Goal: Task Accomplishment & Management: Use online tool/utility

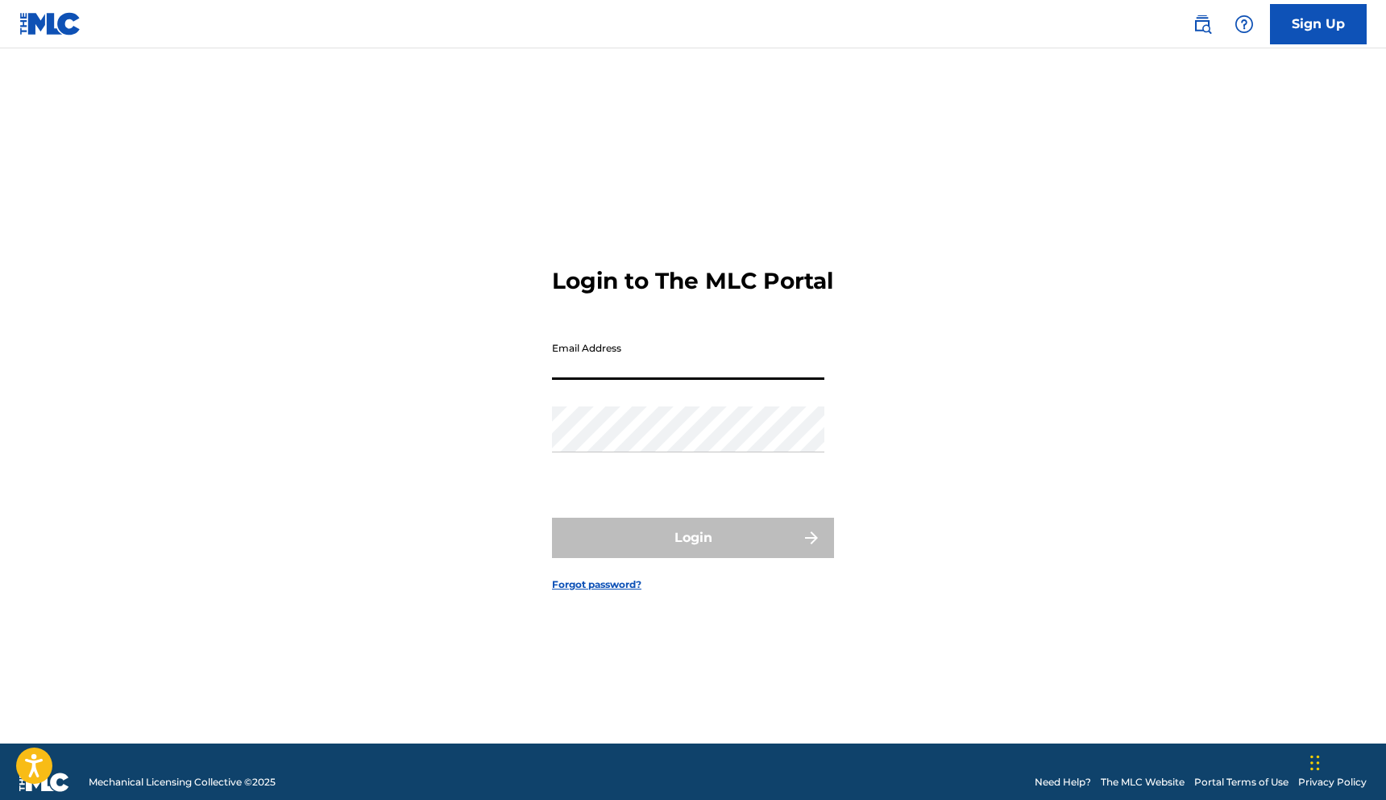
click at [630, 362] on input "Email Address" at bounding box center [688, 357] width 272 height 46
type input "[EMAIL_ADDRESS][DOMAIN_NAME]"
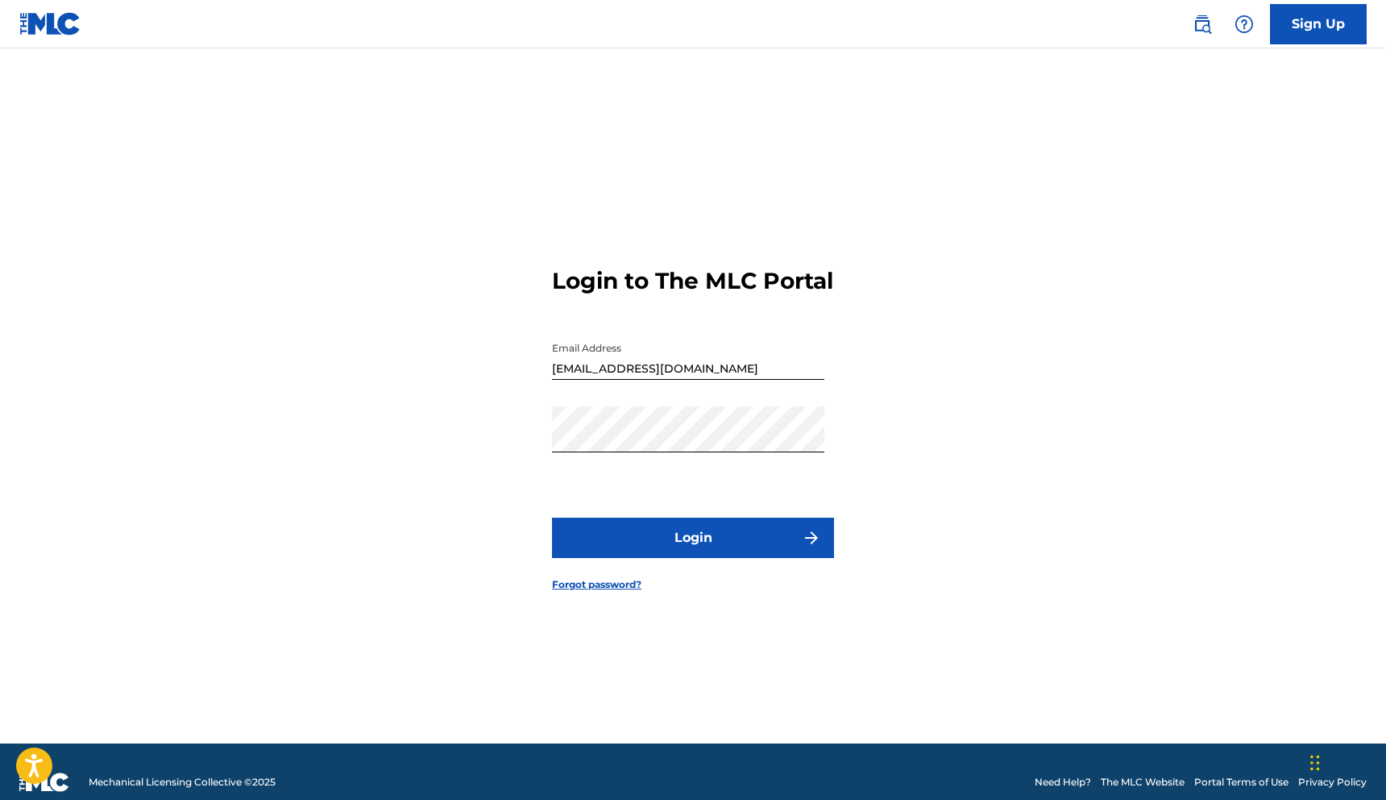
click at [675, 542] on button "Login" at bounding box center [693, 537] width 282 height 40
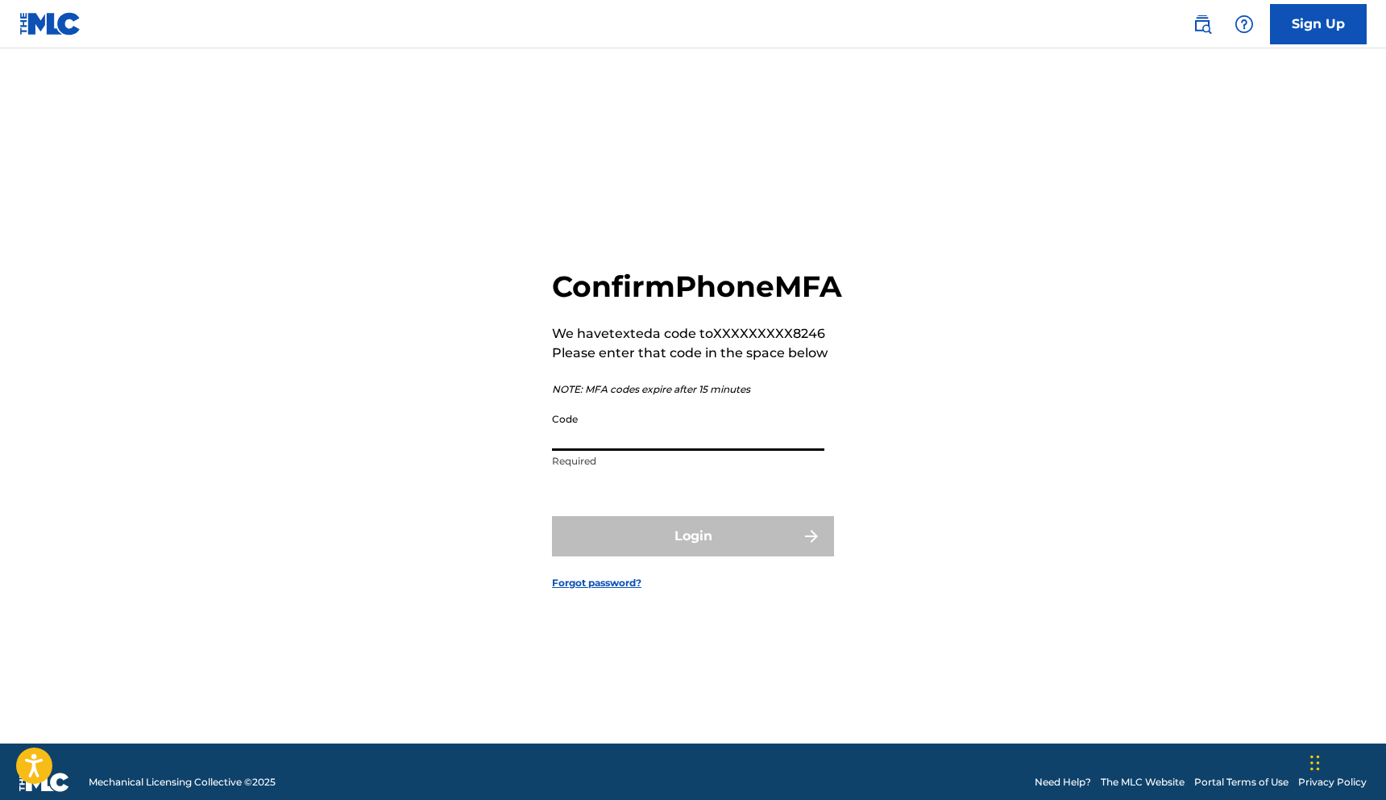
click at [642, 451] on input "Code" at bounding box center [688, 428] width 272 height 46
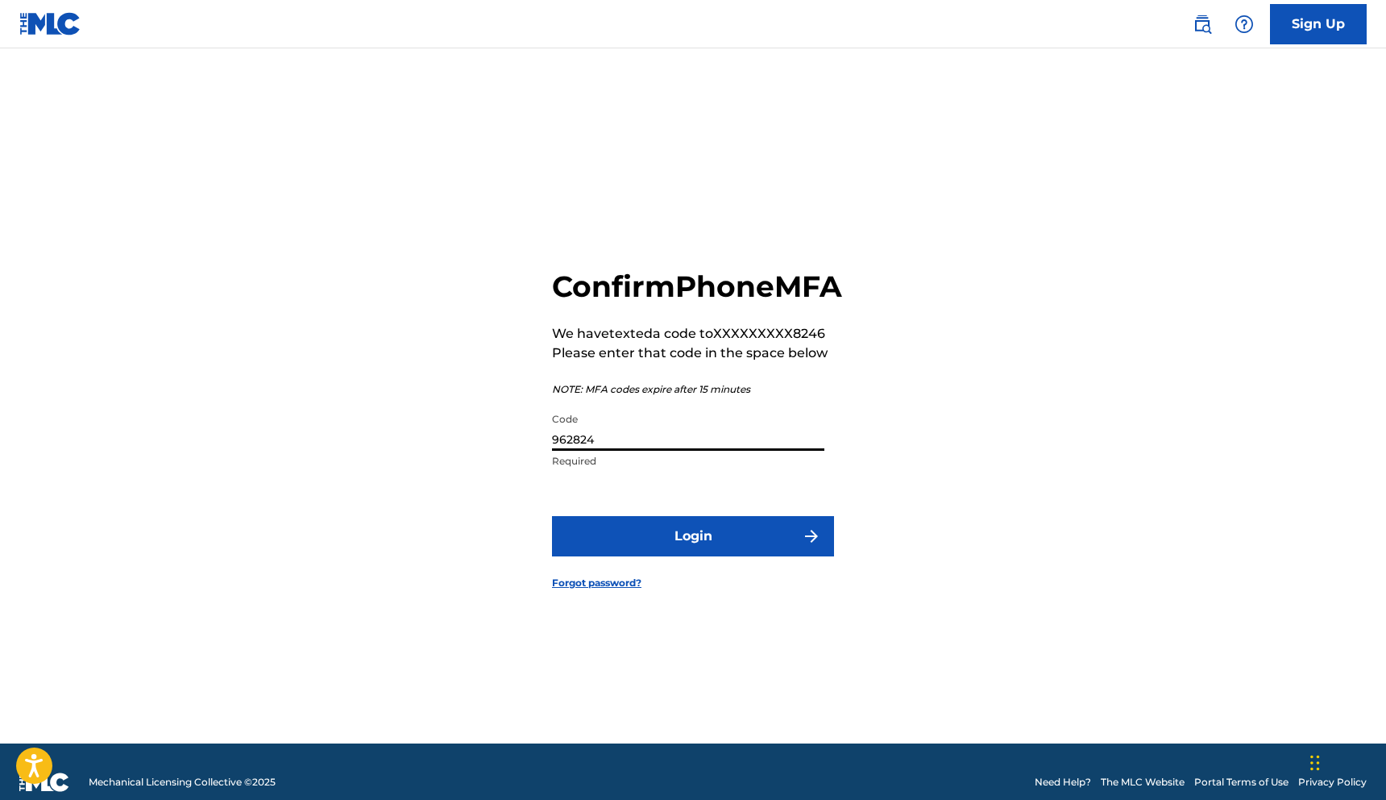
type input "962824"
click at [552, 516] on button "Login" at bounding box center [693, 536] width 282 height 40
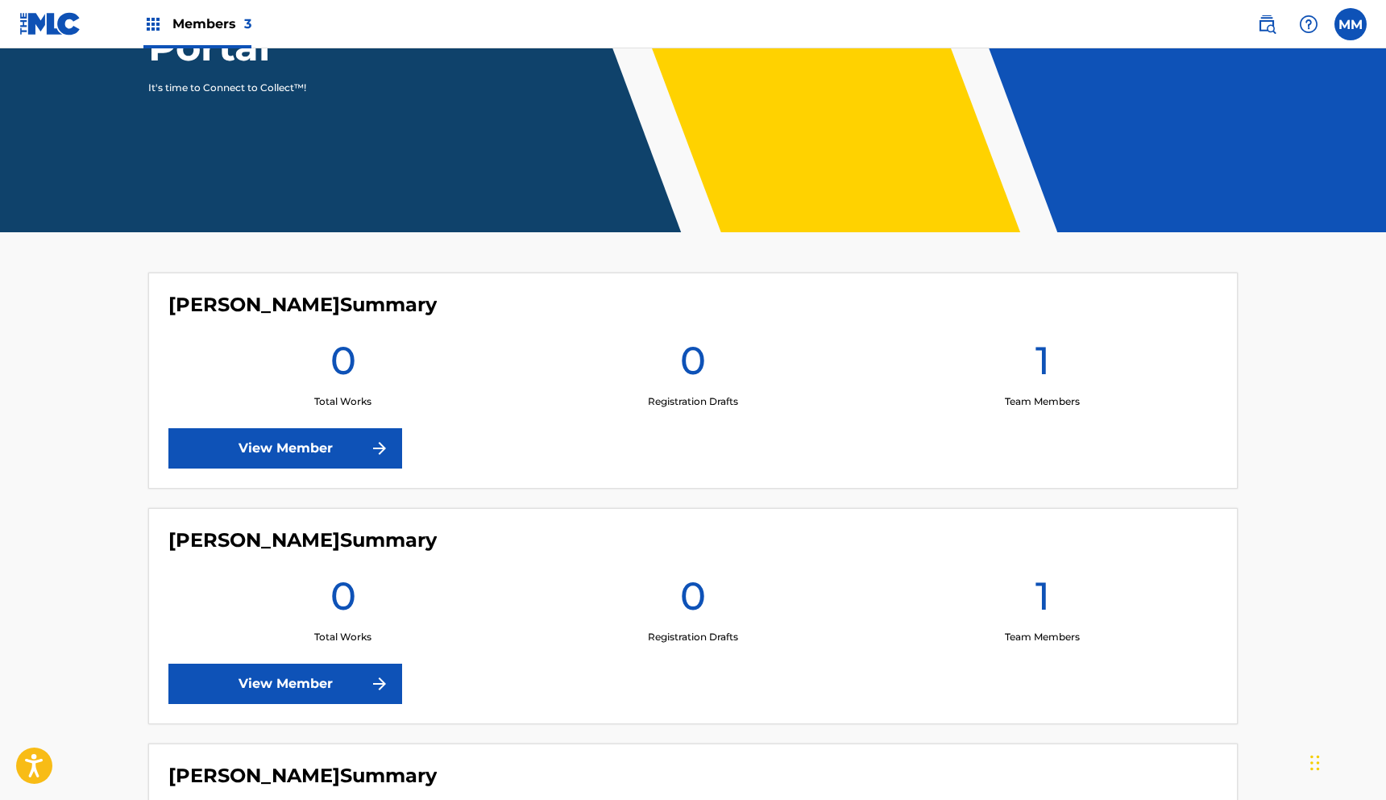
scroll to position [497, 0]
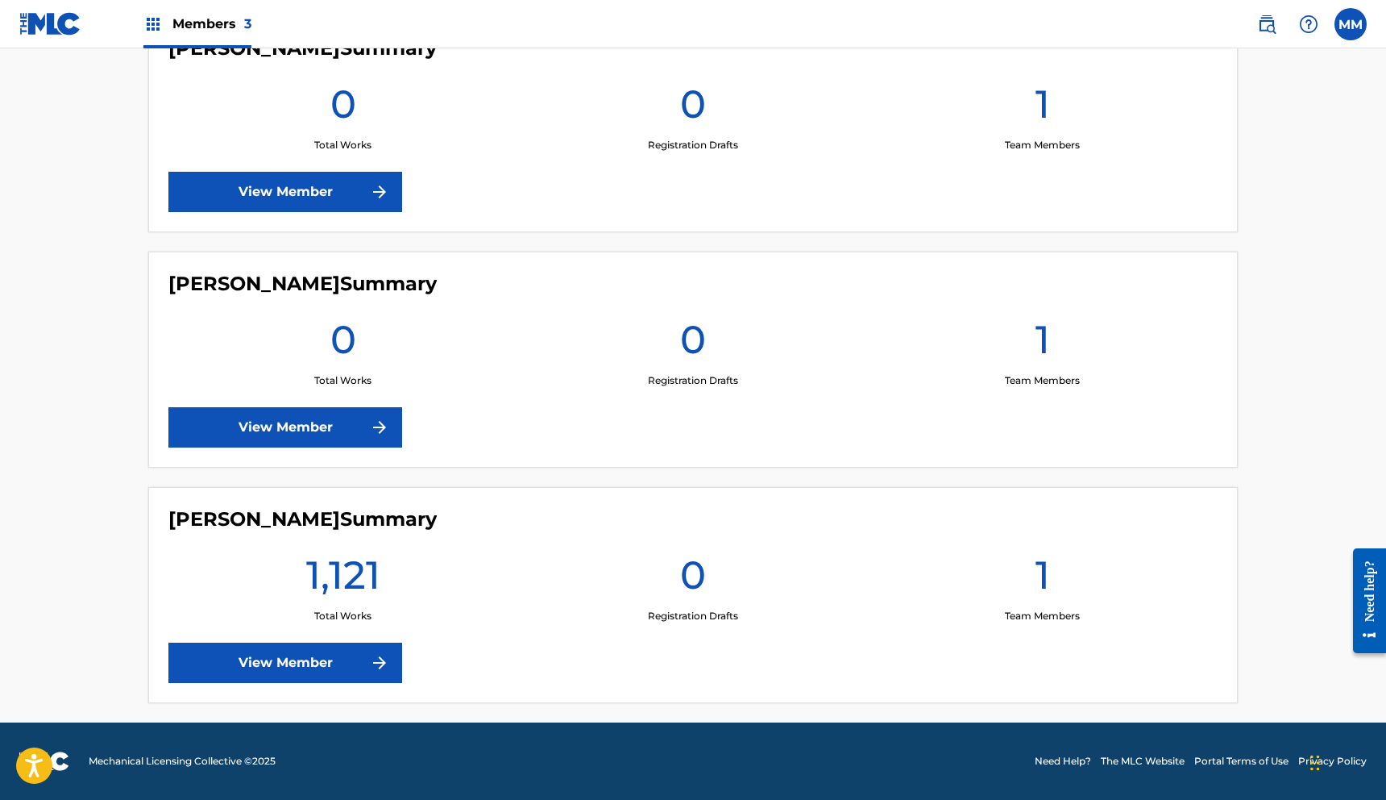
click at [322, 663] on link "View Member" at bounding box center [285, 662] width 234 height 40
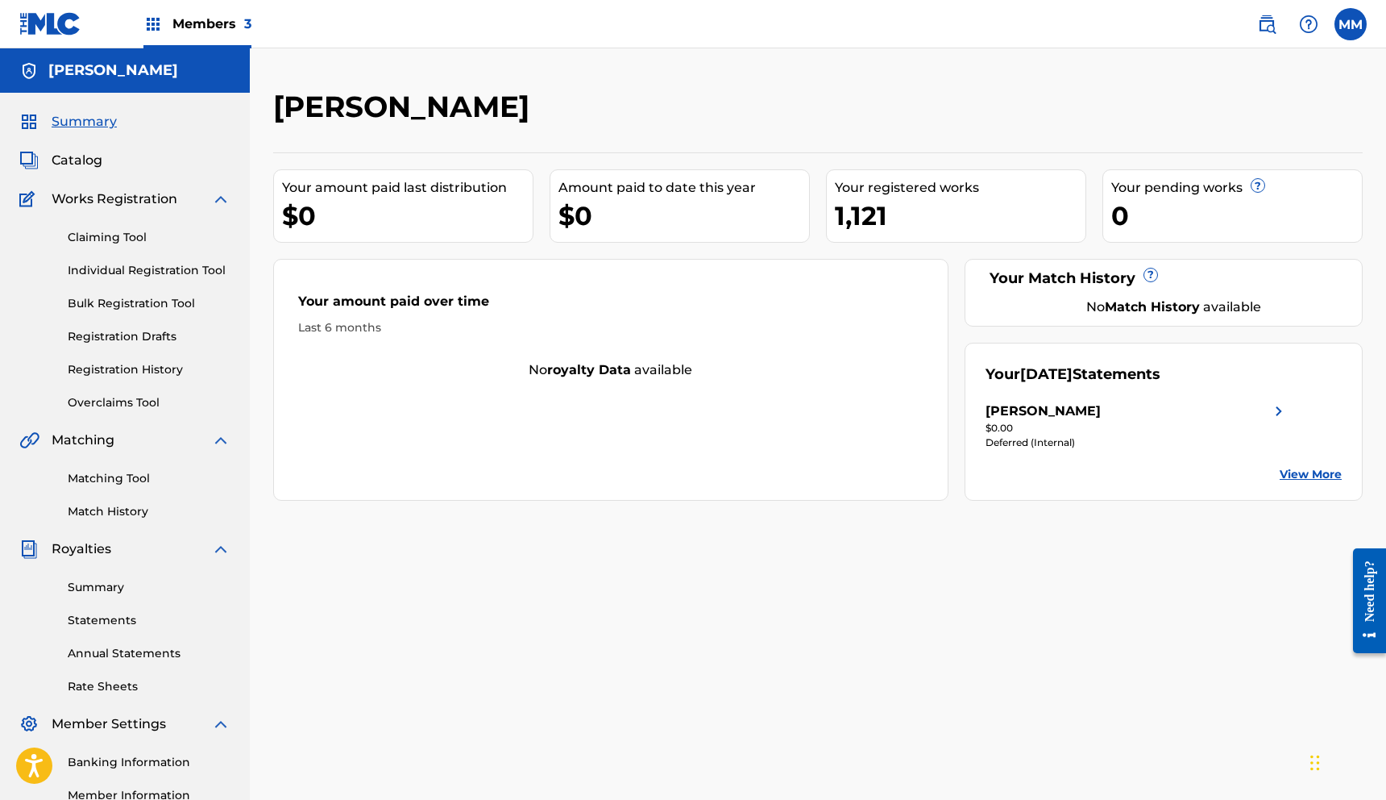
click at [1272, 409] on img at bounding box center [1279, 410] width 19 height 19
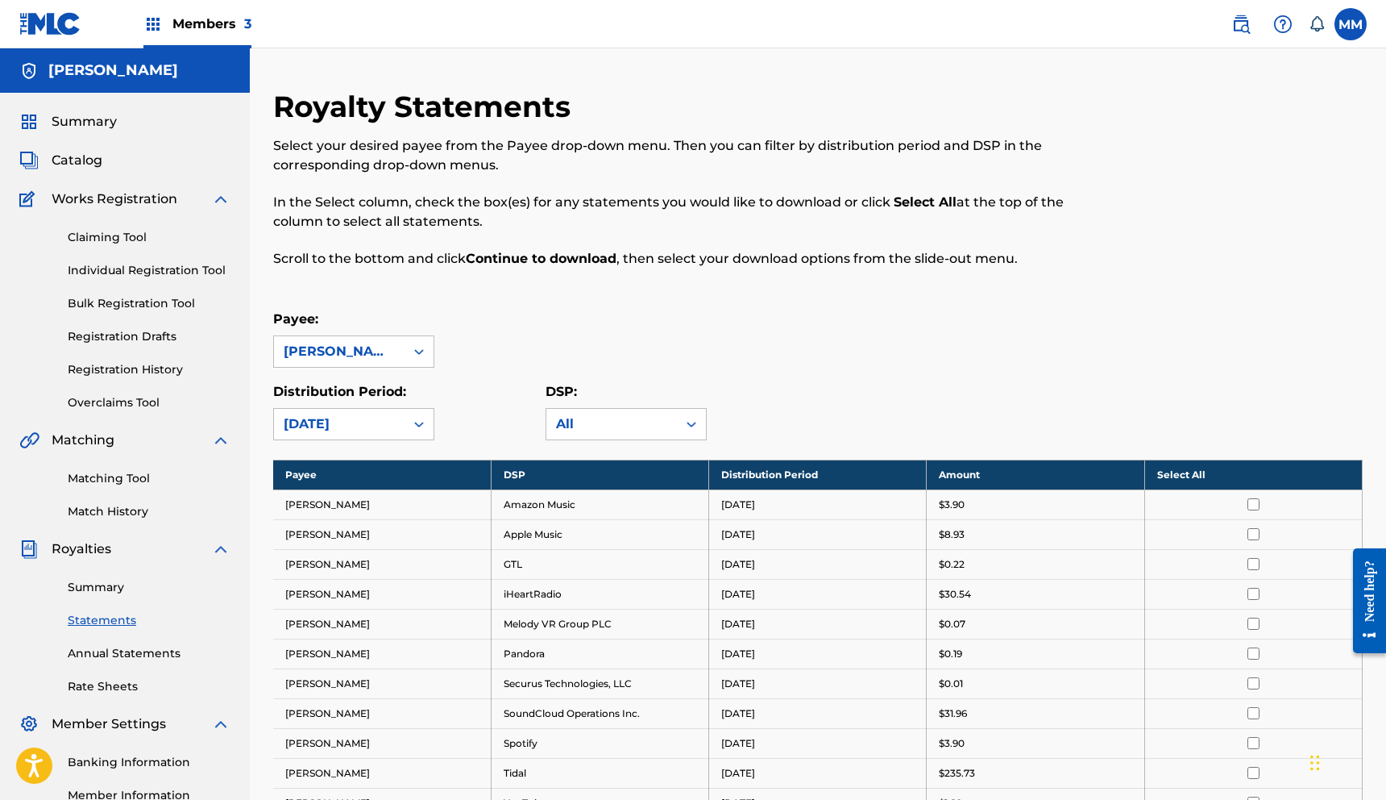
click at [100, 235] on link "Claiming Tool" at bounding box center [149, 237] width 163 height 17
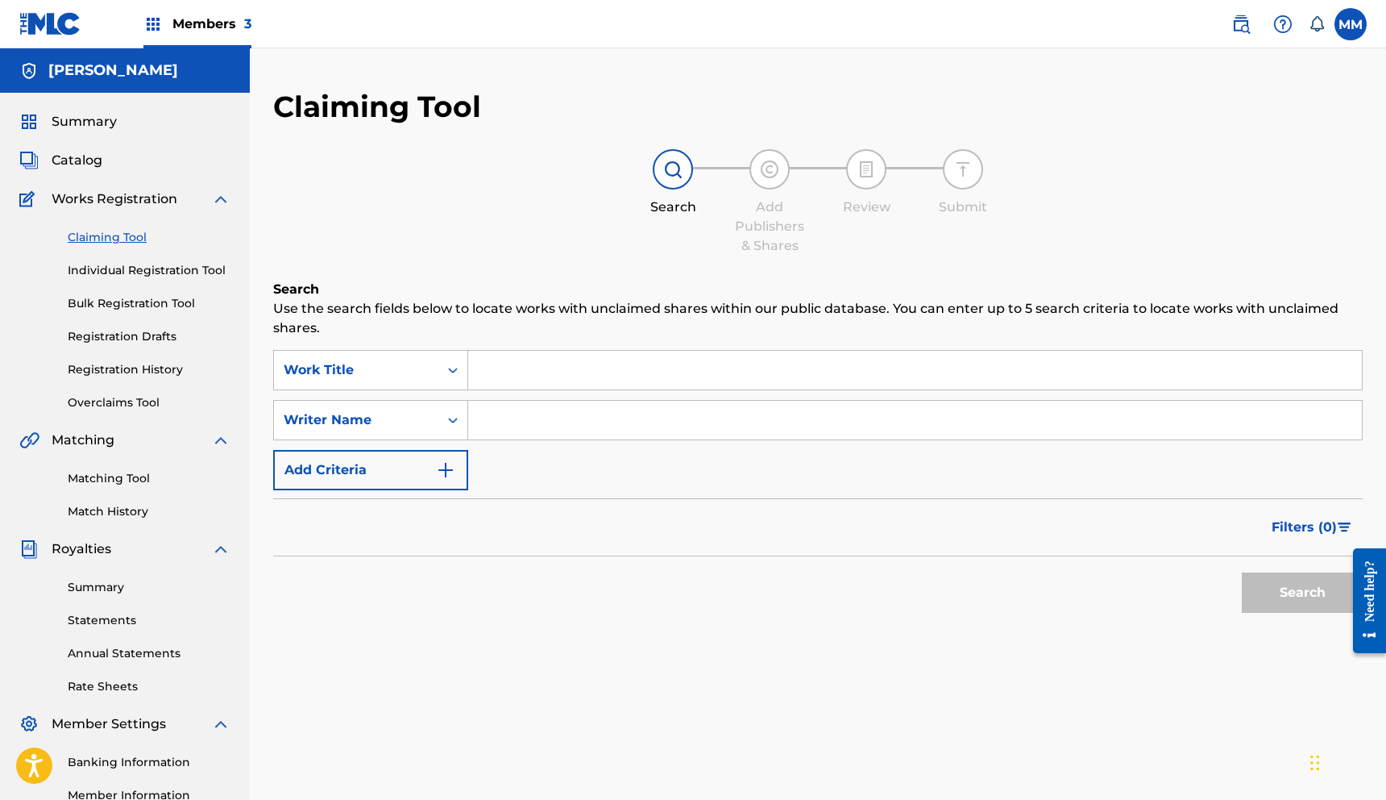
click at [116, 276] on link "Individual Registration Tool" at bounding box center [149, 270] width 163 height 17
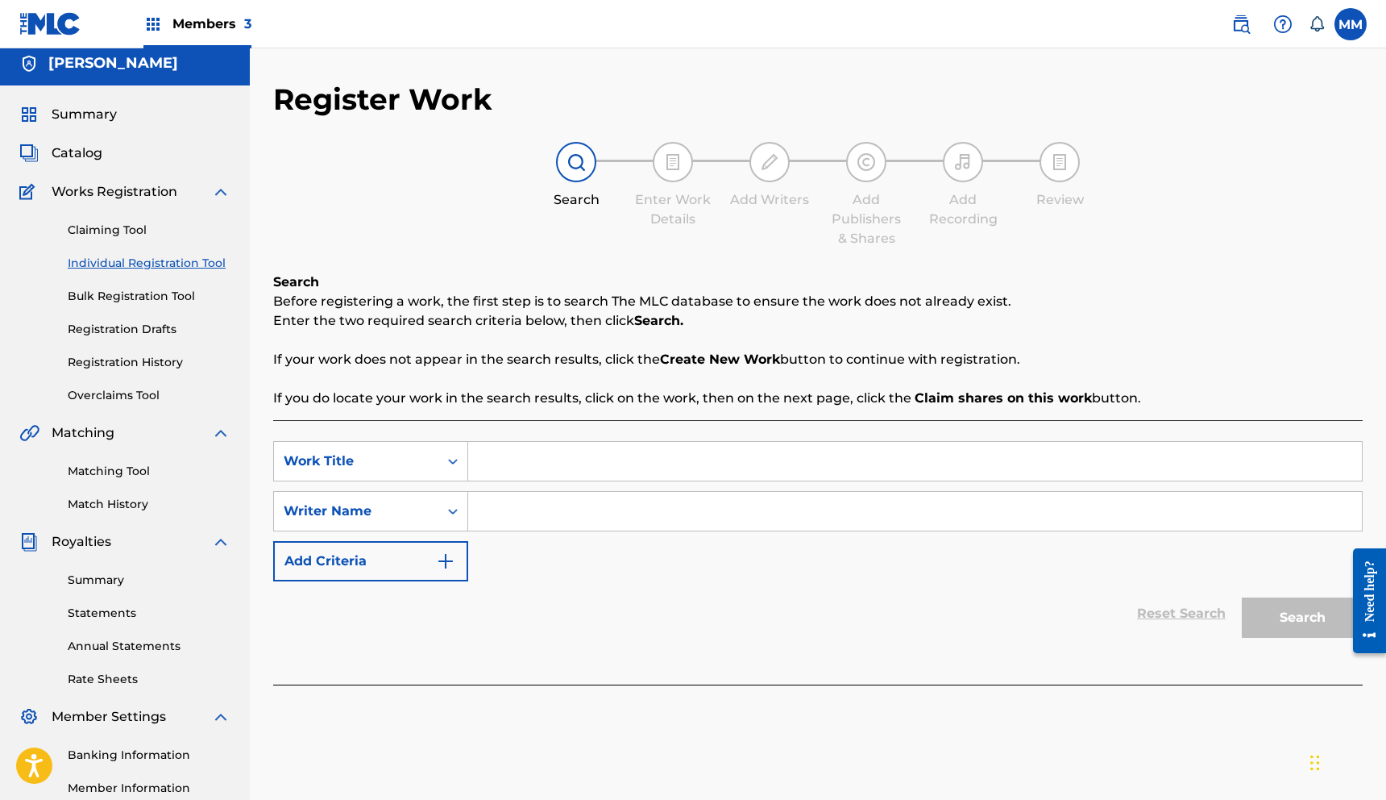
scroll to position [8, 0]
click at [72, 152] on span "Catalog" at bounding box center [77, 152] width 51 height 19
